Goal: Information Seeking & Learning: Learn about a topic

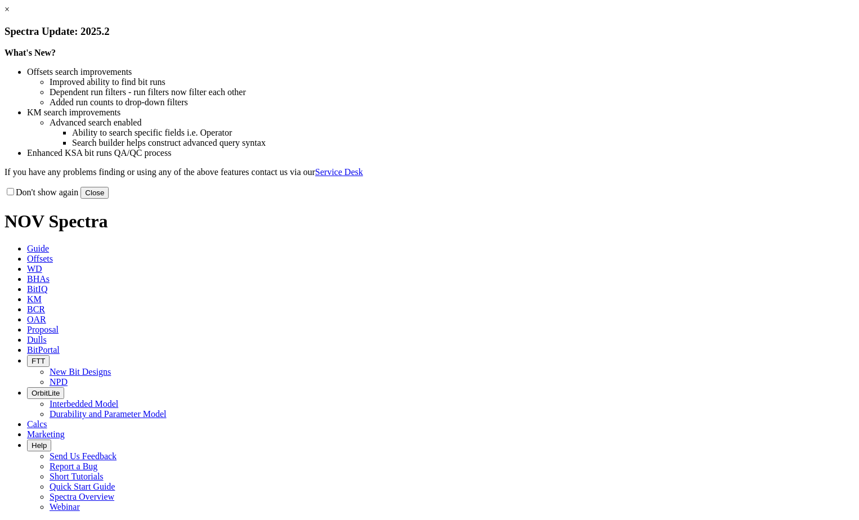
click at [10, 14] on link "×" at bounding box center [7, 10] width 5 height 10
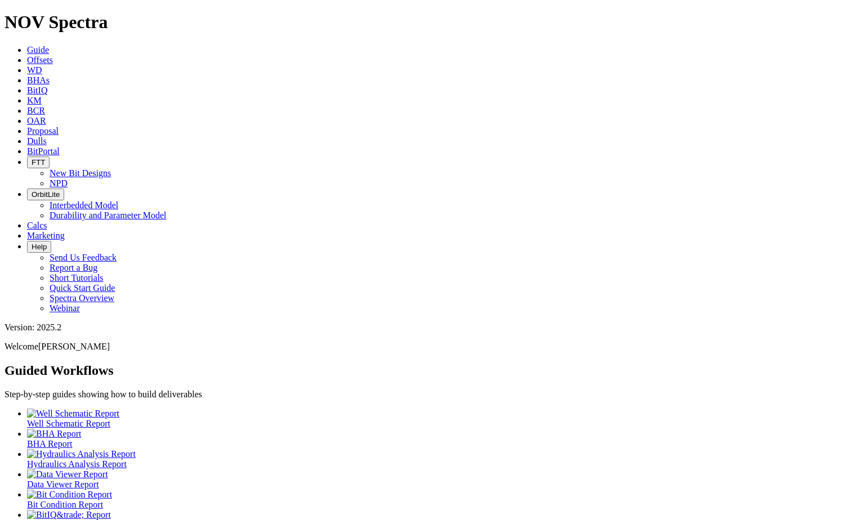
click at [42, 96] on span "KM" at bounding box center [34, 101] width 15 height 10
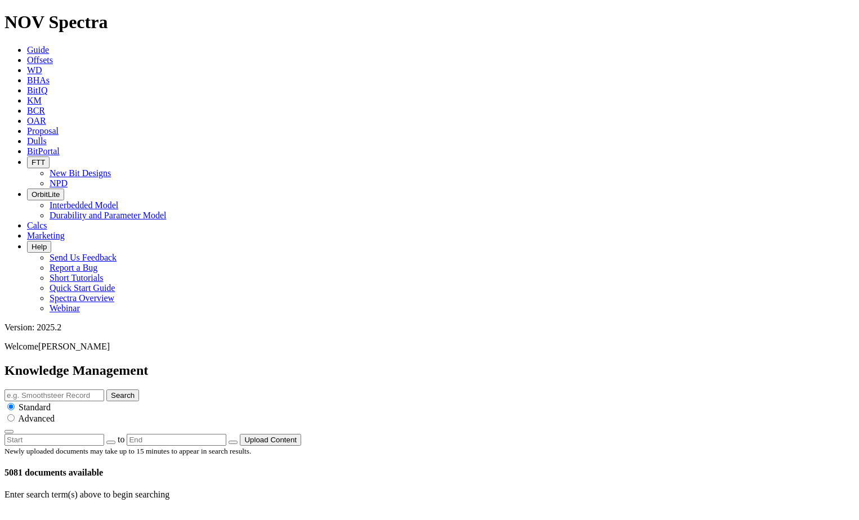
click at [104, 389] on input "text" at bounding box center [55, 395] width 100 height 12
type input "SPECTRA TECHNICAL SUMMARY"
click at [106, 389] on button "Search" at bounding box center [122, 395] width 33 height 12
drag, startPoint x: 306, startPoint y: 59, endPoint x: 462, endPoint y: 60, distance: 156.5
click at [104, 389] on input "SPECTRA TECHNICAL SUMMARY" at bounding box center [55, 395] width 100 height 12
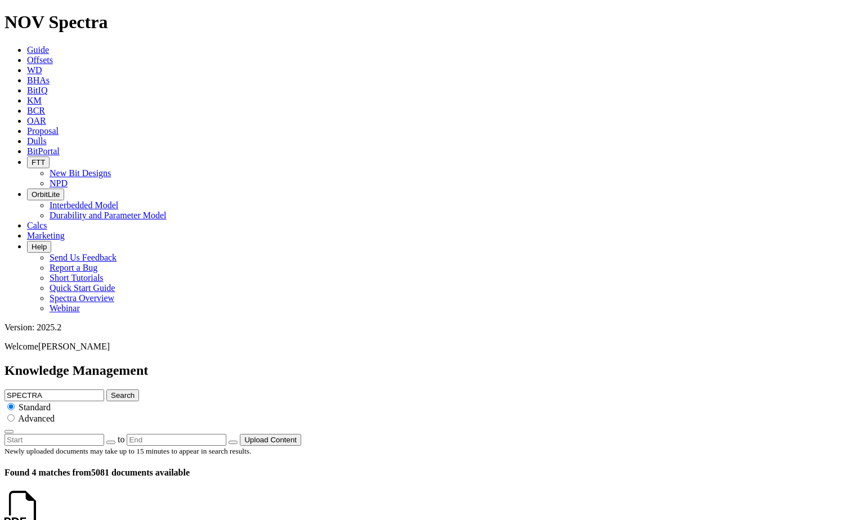
type input "SPECTRA"
click at [106, 389] on button "Search" at bounding box center [122, 395] width 33 height 12
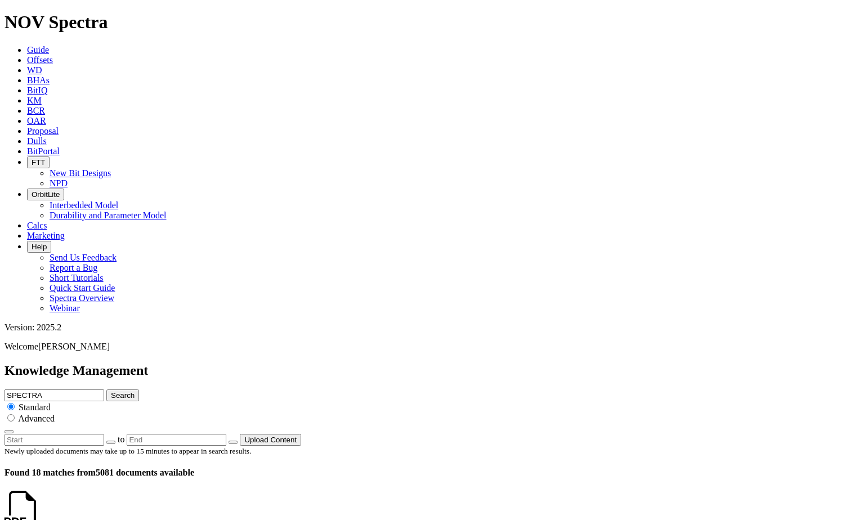
click at [49, 45] on span "Guide" at bounding box center [38, 50] width 22 height 10
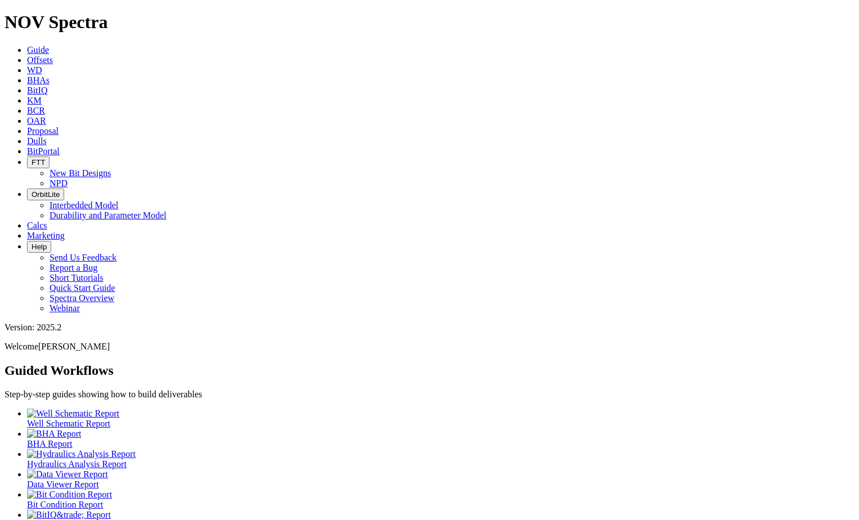
click at [27, 231] on span at bounding box center [27, 236] width 0 height 10
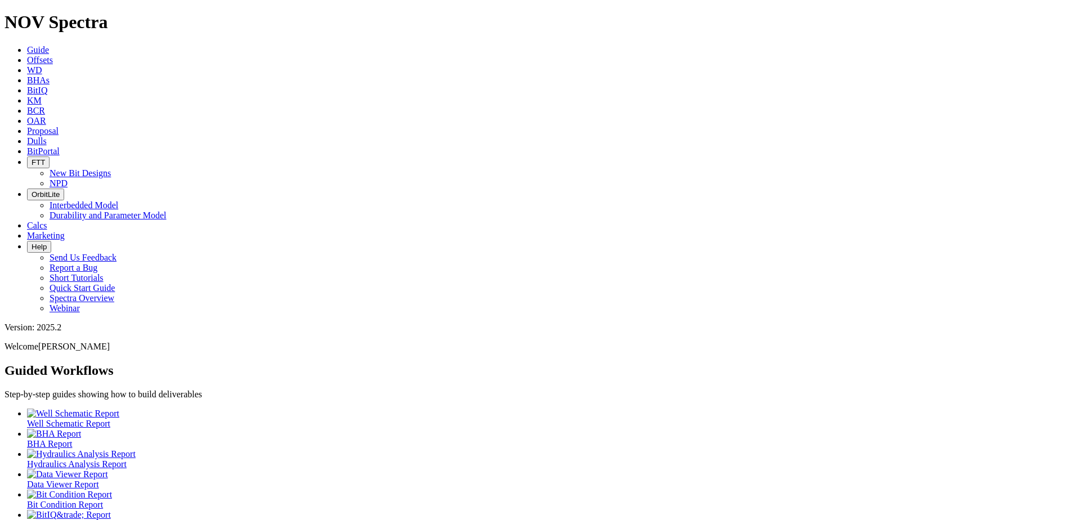
click at [64, 409] on div at bounding box center [549, 414] width 1044 height 10
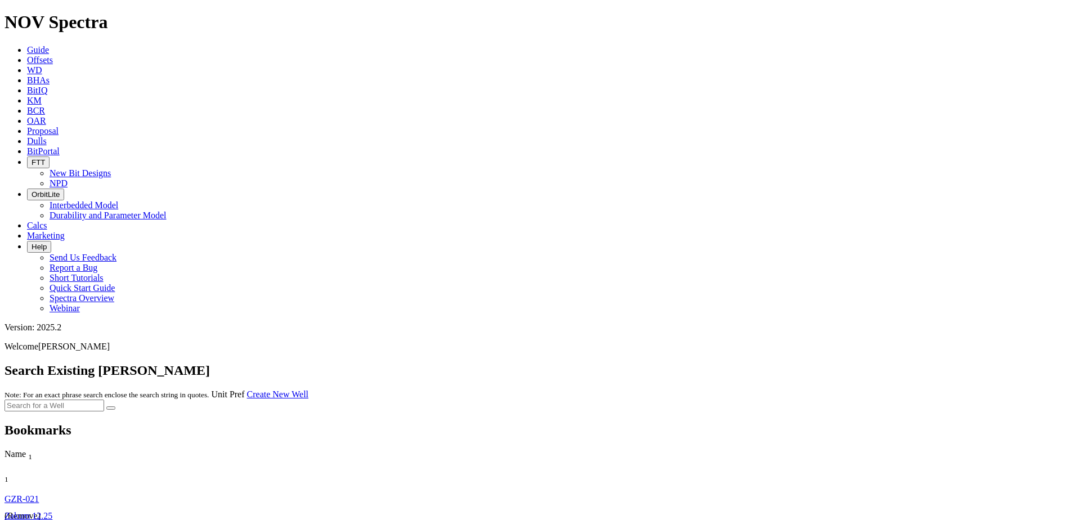
click at [65, 15] on h1 "NOV Spectra" at bounding box center [538, 22] width 1067 height 21
click at [49, 45] on link "Guide" at bounding box center [38, 50] width 22 height 10
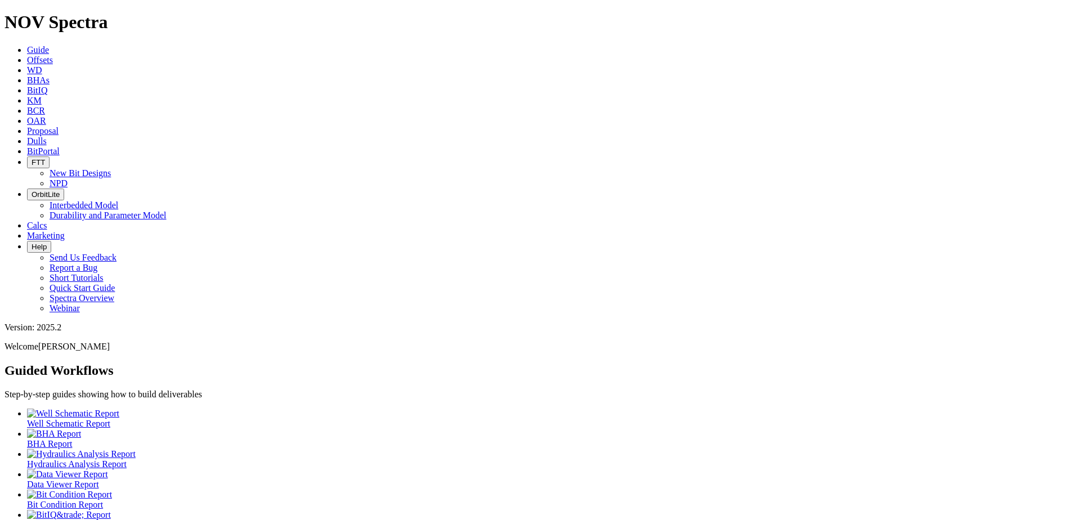
click at [60, 146] on span "BitPortal" at bounding box center [43, 151] width 33 height 10
